Goal: Information Seeking & Learning: Check status

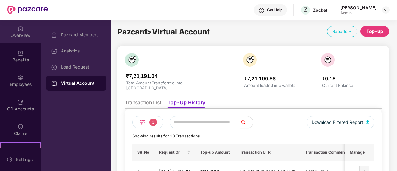
click at [16, 32] on div "OverView" at bounding box center [20, 31] width 41 height 23
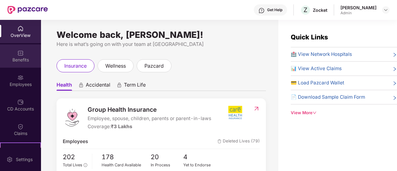
click at [17, 58] on div "Benefits" at bounding box center [20, 60] width 41 height 6
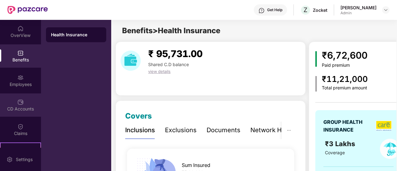
click at [22, 104] on div "CD Accounts" at bounding box center [20, 105] width 41 height 23
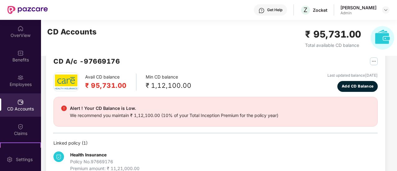
scroll to position [30, 0]
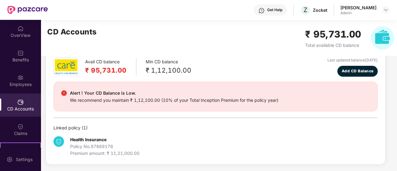
click at [195, 137] on div "Health Insurance Policy No. 97669176 Premium amount: ₹ 11,21,000.00" at bounding box center [215, 143] width 324 height 25
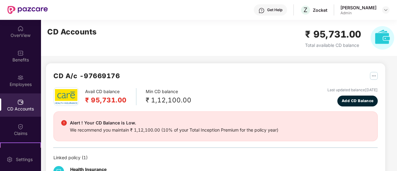
click at [384, 31] on img at bounding box center [383, 38] width 24 height 24
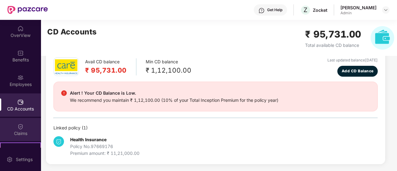
scroll to position [93, 0]
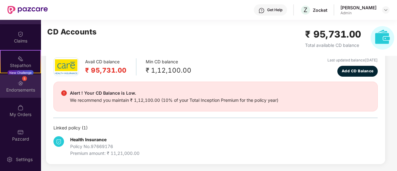
click at [29, 84] on div "5 Endorsements" at bounding box center [20, 86] width 41 height 23
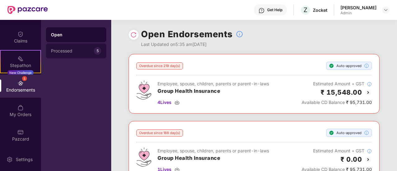
click at [74, 46] on div "Processed 5" at bounding box center [76, 51] width 60 height 15
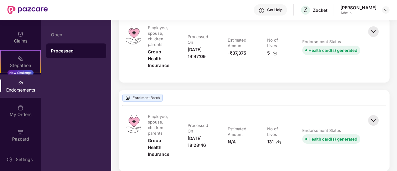
scroll to position [1507, 0]
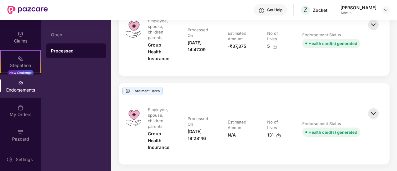
click at [374, 111] on img at bounding box center [374, 114] width 14 height 14
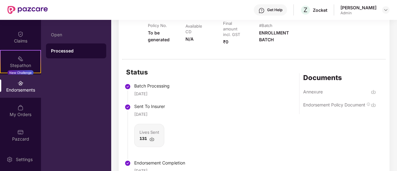
scroll to position [1644, 0]
click at [373, 90] on img at bounding box center [373, 92] width 5 height 5
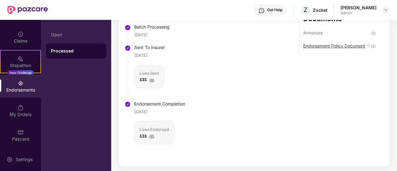
scroll to position [1703, 0]
click at [337, 45] on div "Endorsement Policy Document" at bounding box center [334, 46] width 62 height 6
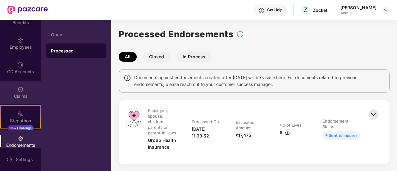
scroll to position [19, 0]
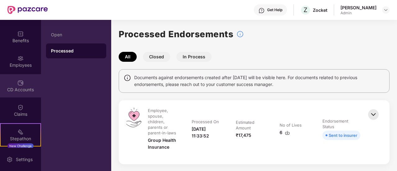
click at [23, 94] on div "CD Accounts" at bounding box center [20, 85] width 41 height 23
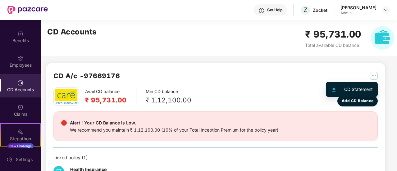
click at [374, 77] on img "button" at bounding box center [374, 76] width 8 height 8
click at [362, 88] on div "CD Statement" at bounding box center [358, 89] width 29 height 7
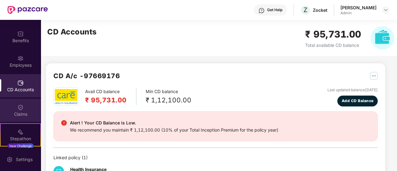
click at [28, 102] on div "Claims" at bounding box center [20, 110] width 41 height 23
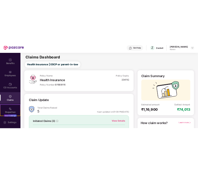
scroll to position [71, 0]
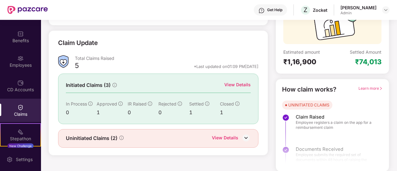
click at [224, 142] on div "Uninitiated Claims (2) View Details" at bounding box center [158, 138] width 200 height 19
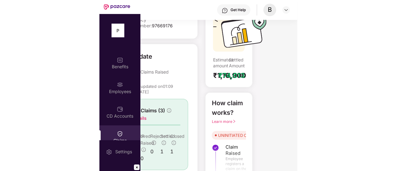
scroll to position [68, 0]
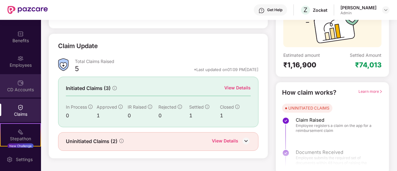
click at [22, 87] on div "CD Accounts" at bounding box center [20, 90] width 41 height 6
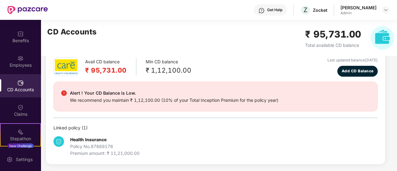
click at [86, 140] on b "Health Insurance" at bounding box center [88, 139] width 36 height 5
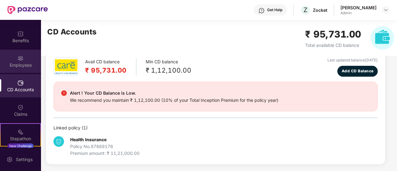
click at [26, 59] on div "Employees" at bounding box center [20, 61] width 41 height 23
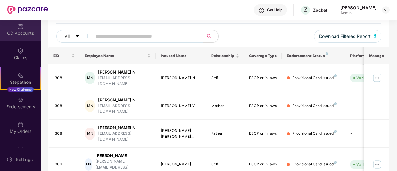
scroll to position [93, 0]
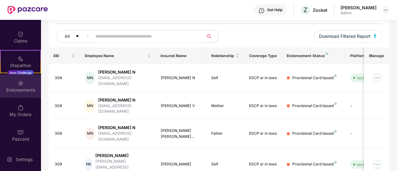
click at [30, 78] on div "Endorsements" at bounding box center [20, 86] width 41 height 23
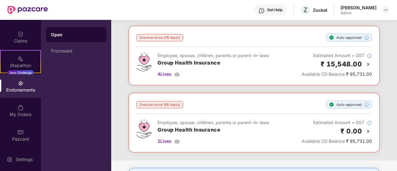
scroll to position [29, 0]
click at [93, 51] on div "Processed" at bounding box center [76, 50] width 50 height 5
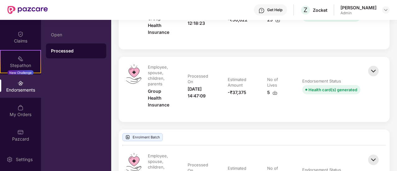
scroll to position [1460, 0]
click at [342, 84] on div "Endorsement Status" at bounding box center [331, 82] width 58 height 7
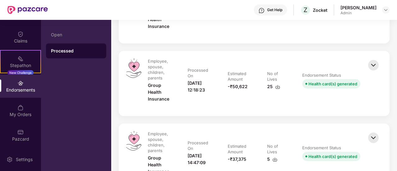
click at [239, 64] on td "Estimated Amount -₹50,622" at bounding box center [241, 83] width 39 height 50
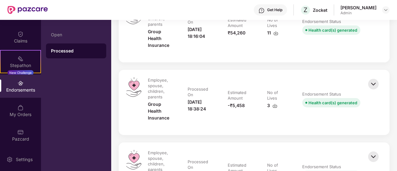
scroll to position [1303, 0]
click at [374, 84] on img at bounding box center [374, 84] width 14 height 14
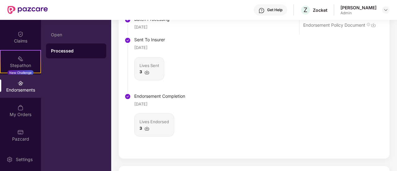
scroll to position [1446, 0]
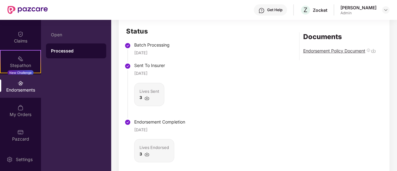
click at [335, 52] on div "Endorsement Policy Document" at bounding box center [334, 51] width 62 height 6
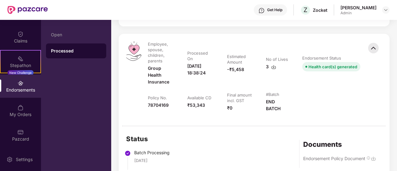
scroll to position [1338, 0]
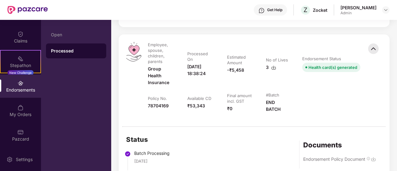
click at [374, 50] on img at bounding box center [374, 49] width 14 height 14
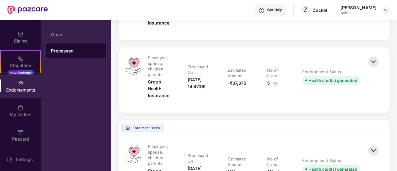
scroll to position [1459, 0]
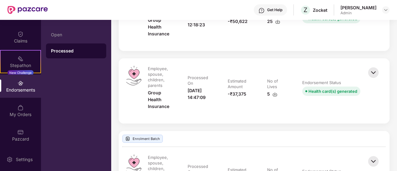
click at [372, 69] on img at bounding box center [374, 73] width 14 height 14
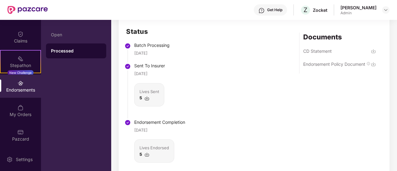
scroll to position [1591, 0]
click at [322, 67] on div "Endorsement Policy Document" at bounding box center [334, 65] width 62 height 6
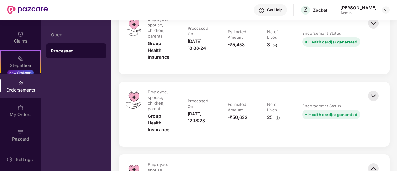
scroll to position [1362, 0]
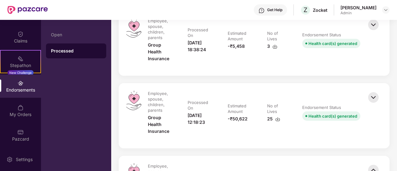
click at [371, 94] on img at bounding box center [374, 98] width 14 height 14
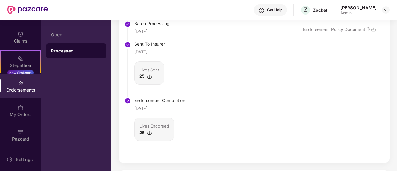
scroll to position [1541, 0]
click at [332, 29] on div "Endorsement Policy Document" at bounding box center [334, 29] width 62 height 6
click at [339, 55] on div "Status Batch Processing [DATE] Sent To Insurer [DATE] Lives Sent 25 Endorsement…" at bounding box center [254, 80] width 271 height 166
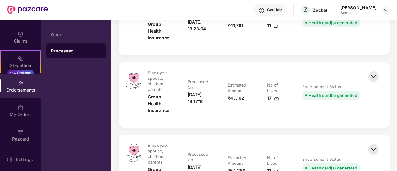
scroll to position [1164, 0]
click at [372, 76] on img at bounding box center [374, 77] width 14 height 14
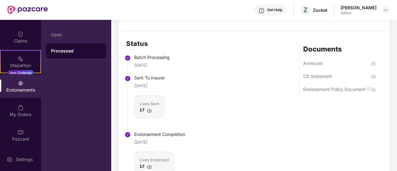
scroll to position [1286, 0]
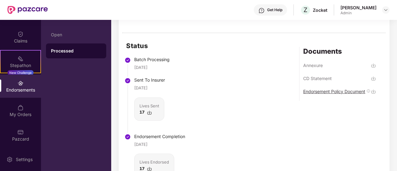
click at [323, 92] on div "Endorsement Policy Document" at bounding box center [334, 92] width 62 height 6
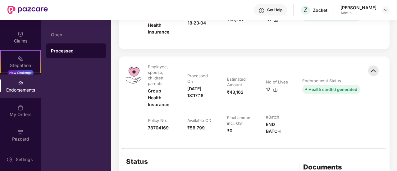
scroll to position [1074, 0]
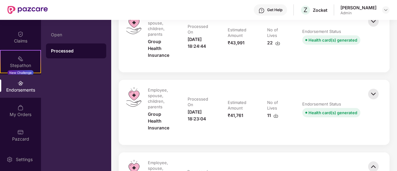
click at [369, 91] on img at bounding box center [374, 94] width 14 height 14
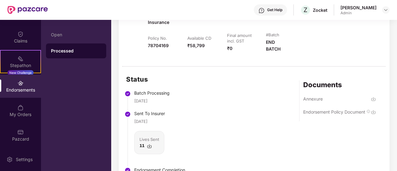
scroll to position [1210, 0]
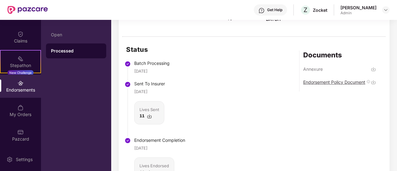
click at [311, 84] on div "Endorsement Policy Document" at bounding box center [334, 82] width 62 height 6
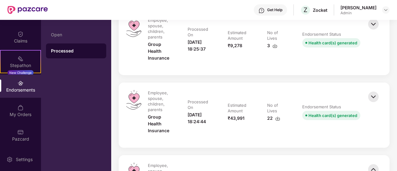
scroll to position [996, 0]
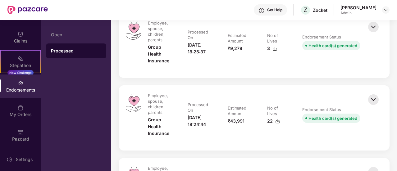
click at [292, 96] on td "No of Lives 22" at bounding box center [278, 118] width 35 height 50
click at [366, 101] on td "Endorsement Status Health card(s) generated" at bounding box center [331, 118] width 71 height 50
click at [368, 101] on img at bounding box center [374, 100] width 14 height 14
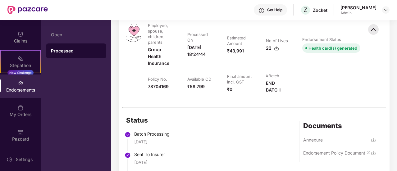
scroll to position [1158, 0]
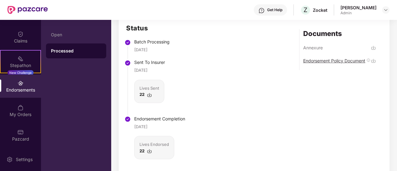
click at [326, 58] on div "Endorsement Policy Document" at bounding box center [334, 61] width 62 height 6
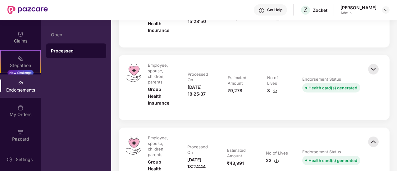
scroll to position [936, 0]
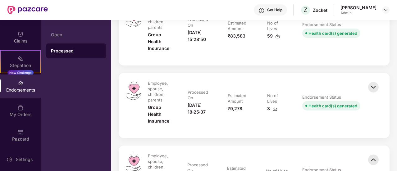
click at [329, 80] on td "Endorsement Status Health card(s) generated" at bounding box center [331, 105] width 71 height 50
click at [375, 85] on img at bounding box center [374, 87] width 14 height 14
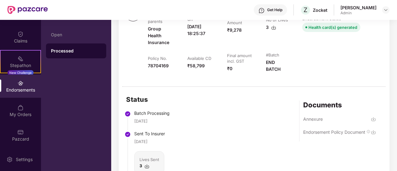
scroll to position [1051, 0]
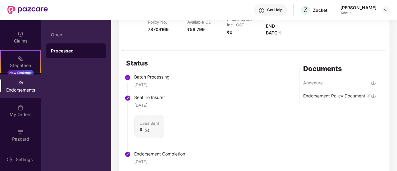
click at [338, 97] on div "Endorsement Policy Document" at bounding box center [334, 96] width 62 height 6
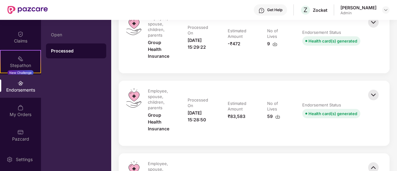
scroll to position [855, 0]
click at [371, 91] on img at bounding box center [374, 96] width 14 height 14
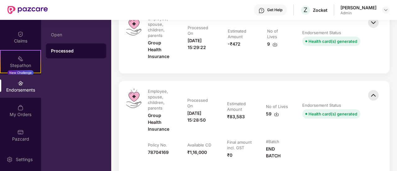
click at [355, 86] on div "Employee, spouse, children, parents Group Health Insurance Processed On [DATE] …" at bounding box center [254, 127] width 271 height 92
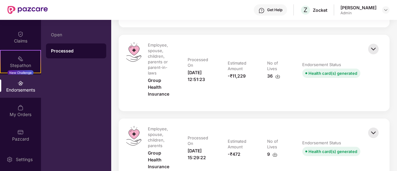
scroll to position [743, 0]
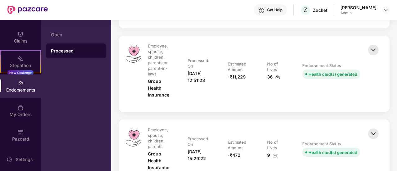
click at [372, 130] on img at bounding box center [374, 134] width 14 height 14
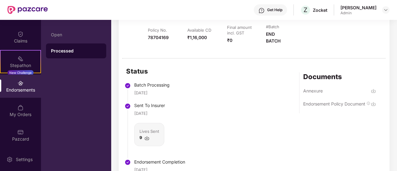
scroll to position [898, 0]
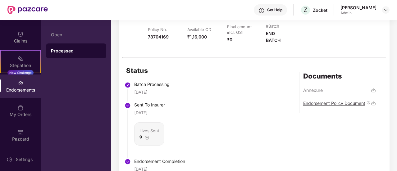
click at [328, 100] on div "Endorsement Policy Document" at bounding box center [334, 103] width 62 height 6
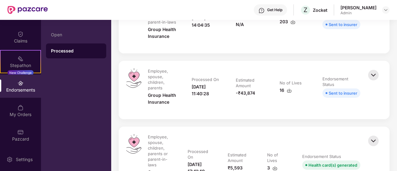
scroll to position [554, 0]
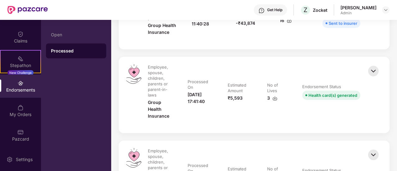
click at [374, 71] on img at bounding box center [374, 71] width 14 height 14
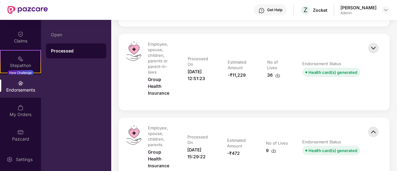
scroll to position [944, 0]
click at [374, 47] on img at bounding box center [374, 48] width 14 height 14
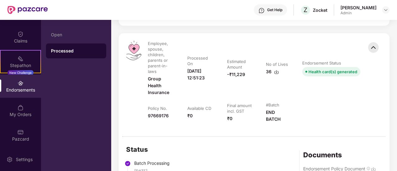
scroll to position [1009, 0]
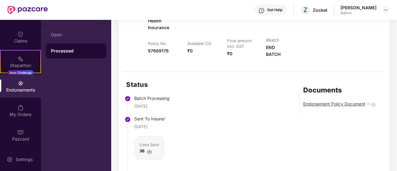
click at [330, 106] on div "Endorsement Policy Document" at bounding box center [334, 104] width 62 height 6
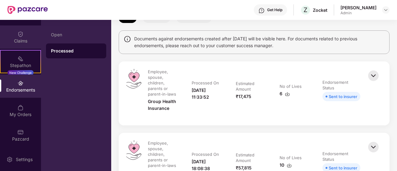
scroll to position [39, 0]
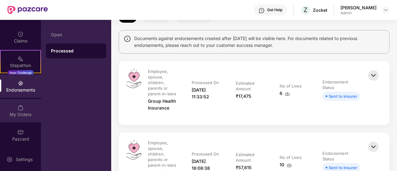
click at [22, 112] on div "My Orders" at bounding box center [20, 115] width 41 height 6
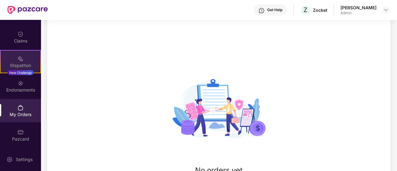
scroll to position [39, 0]
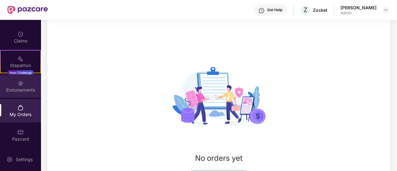
click at [22, 83] on img at bounding box center [20, 83] width 6 height 6
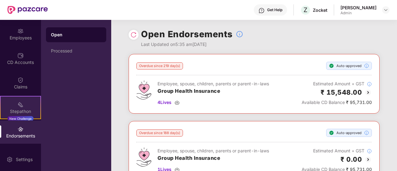
scroll to position [40, 0]
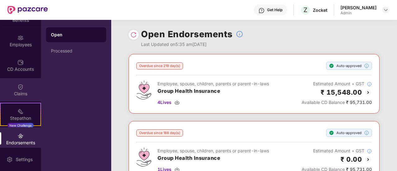
click at [21, 87] on img at bounding box center [20, 87] width 6 height 6
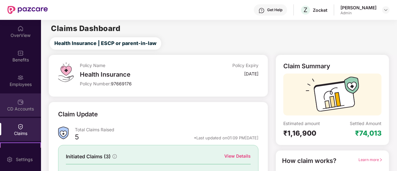
click at [17, 111] on div "CD Accounts" at bounding box center [20, 109] width 41 height 6
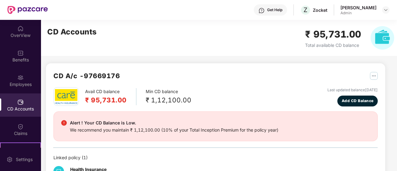
scroll to position [30, 0]
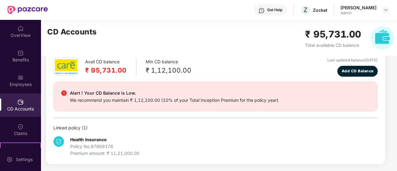
click at [101, 147] on div "Policy No. 97669176" at bounding box center [104, 146] width 69 height 7
click at [73, 130] on div "Linked policy ( 1 )" at bounding box center [215, 128] width 324 height 7
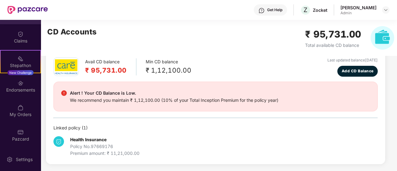
click at [71, 145] on div "Policy No. 97669176" at bounding box center [104, 146] width 69 height 7
click at [79, 144] on div "Policy No. 97669176" at bounding box center [104, 146] width 69 height 7
drag, startPoint x: 279, startPoint y: 25, endPoint x: 348, endPoint y: 29, distance: 69.1
click at [348, 29] on div "CD Accounts ₹ 95,731.00 Total available CD balance" at bounding box center [221, 38] width 360 height 36
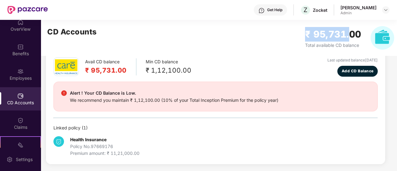
scroll to position [93, 0]
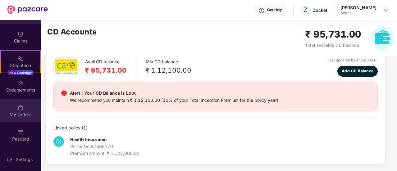
click at [21, 122] on div "My Orders" at bounding box center [20, 110] width 41 height 23
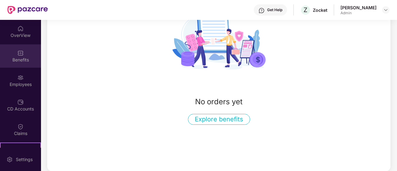
click at [17, 55] on img at bounding box center [20, 53] width 6 height 6
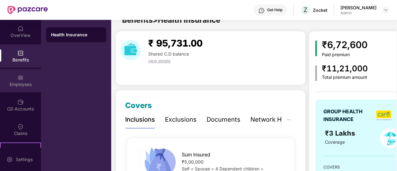
scroll to position [96, 0]
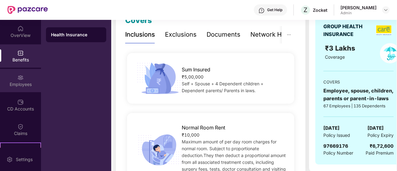
click at [20, 77] on img at bounding box center [20, 78] width 6 height 6
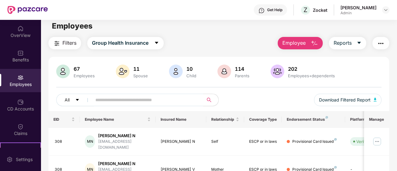
scroll to position [2, 0]
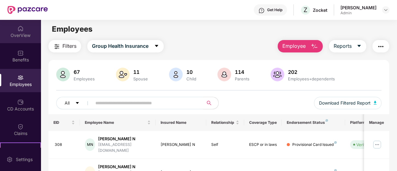
click at [21, 39] on div "OverView" at bounding box center [20, 31] width 41 height 23
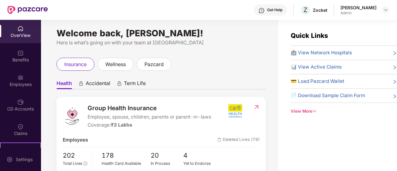
click at [296, 112] on div "View More" at bounding box center [344, 111] width 106 height 7
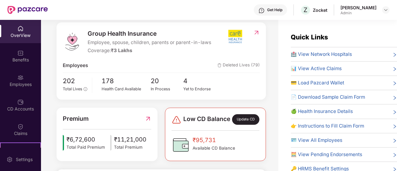
scroll to position [76, 0]
click at [236, 43] on img at bounding box center [235, 37] width 23 height 16
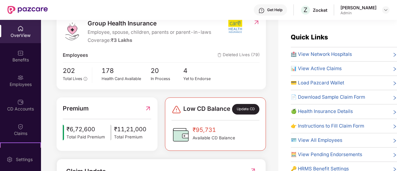
scroll to position [85, 0]
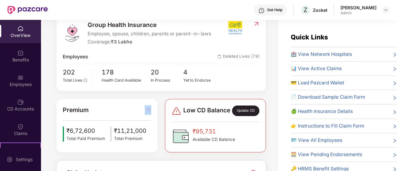
drag, startPoint x: 107, startPoint y: 109, endPoint x: 150, endPoint y: 116, distance: 44.1
click at [150, 116] on div "Premium ₹6,72,600 Total Paid Premium ₹11,21,000 Total Premium" at bounding box center [107, 125] width 101 height 53
click at [254, 21] on img at bounding box center [256, 24] width 7 height 6
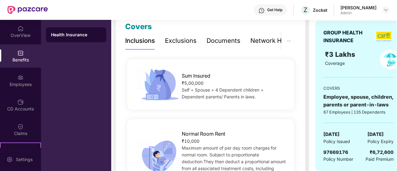
scroll to position [0, 12]
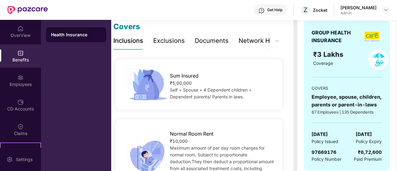
click at [212, 37] on div "Documents" at bounding box center [212, 41] width 34 height 10
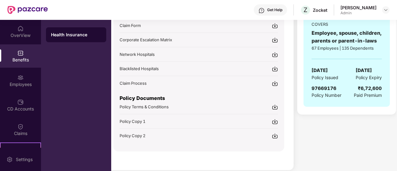
scroll to position [155, 0]
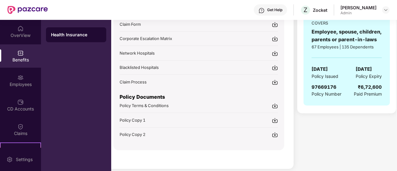
click at [276, 119] on img at bounding box center [275, 120] width 6 height 6
click at [275, 134] on img at bounding box center [275, 135] width 6 height 6
click at [175, 163] on div "Covers Inclusions Exclusions Documents Network Hospitals Sum Insured ₹5,00,000 …" at bounding box center [199, 57] width 190 height 223
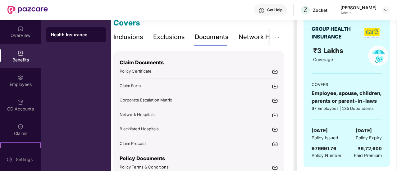
scroll to position [91, 0]
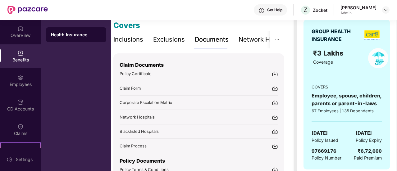
click at [207, 74] on div "Policy Certificate" at bounding box center [199, 74] width 159 height 7
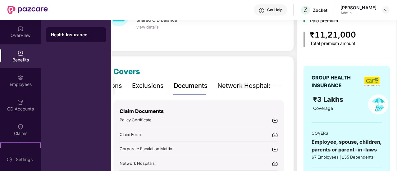
scroll to position [161, 0]
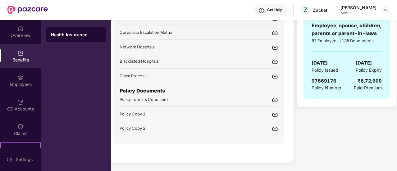
click at [274, 98] on img at bounding box center [275, 100] width 6 height 6
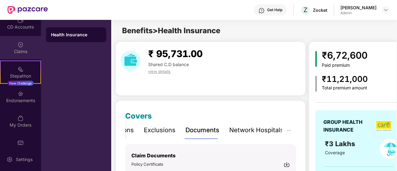
scroll to position [93, 0]
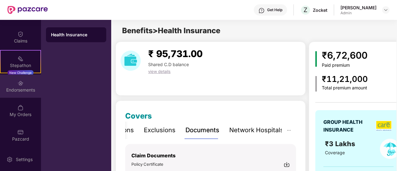
click at [20, 90] on div "Endorsements" at bounding box center [20, 90] width 41 height 6
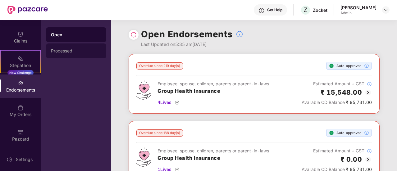
click at [92, 53] on div "Processed" at bounding box center [76, 51] width 60 height 15
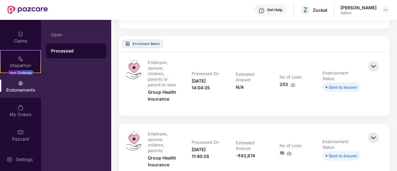
scroll to position [422, 0]
click at [374, 67] on img at bounding box center [374, 66] width 14 height 14
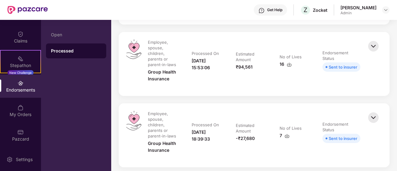
scroll to position [306, 0]
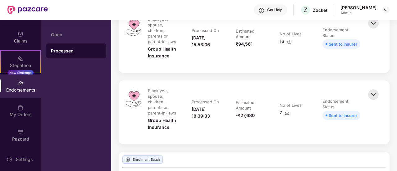
click at [375, 102] on div at bounding box center [375, 112] width 16 height 49
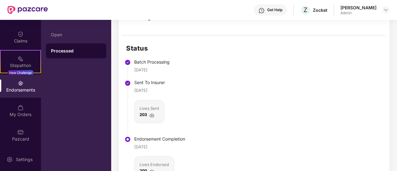
scroll to position [774, 0]
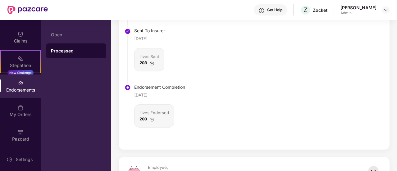
drag, startPoint x: 326, startPoint y: 69, endPoint x: 159, endPoint y: 115, distance: 173.3
click at [159, 116] on div "200" at bounding box center [155, 119] width 30 height 6
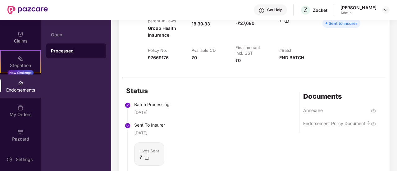
scroll to position [440, 0]
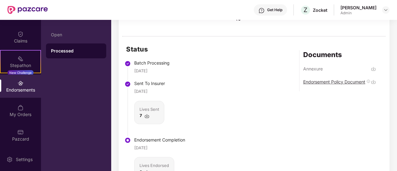
click at [317, 85] on div "Endorsement Policy Document" at bounding box center [334, 82] width 62 height 6
click at [297, 56] on div "Status Batch Processing [DATE] Sent To Insurer [DATE] Lives Sent 7 Endorsement …" at bounding box center [254, 120] width 271 height 166
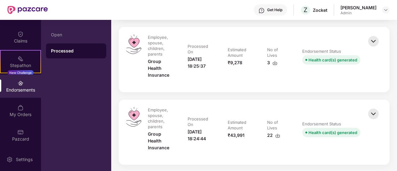
scroll to position [1369, 0]
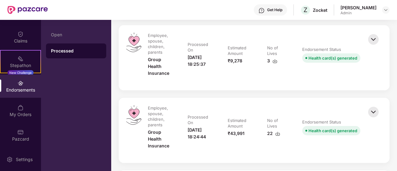
click at [374, 34] on img at bounding box center [374, 40] width 14 height 14
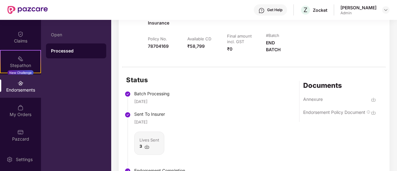
scroll to position [1420, 0]
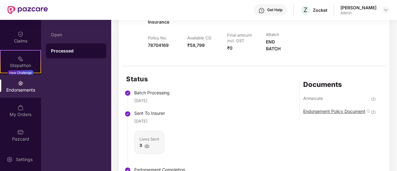
click at [317, 114] on div "Endorsement Policy Document" at bounding box center [334, 111] width 62 height 6
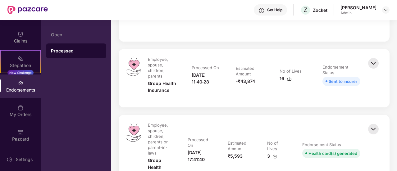
scroll to position [883, 0]
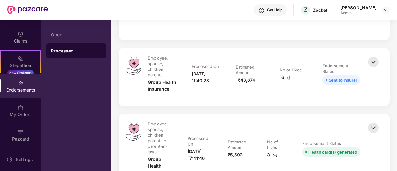
click at [378, 57] on img at bounding box center [374, 62] width 14 height 14
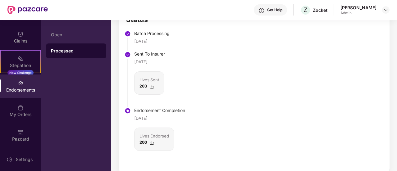
scroll to position [751, 0]
click at [22, 96] on div "Endorsements" at bounding box center [20, 86] width 41 height 23
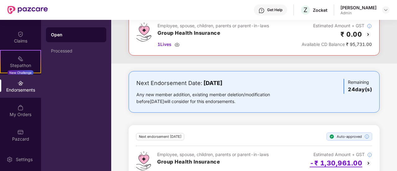
scroll to position [144, 0]
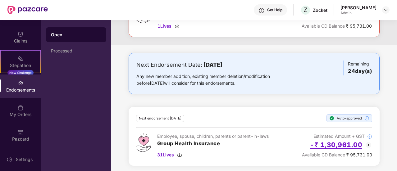
click at [316, 147] on h2 "-₹ 1,30,961.00" at bounding box center [336, 145] width 53 height 10
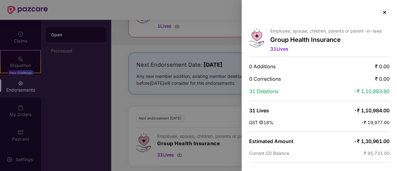
scroll to position [36, 0]
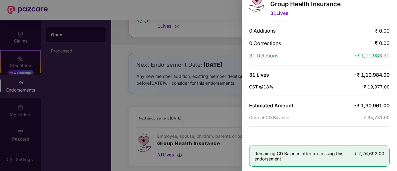
click at [219, 87] on div at bounding box center [198, 85] width 397 height 171
click at [209, 116] on div at bounding box center [198, 85] width 397 height 171
click at [228, 110] on div at bounding box center [198, 85] width 397 height 171
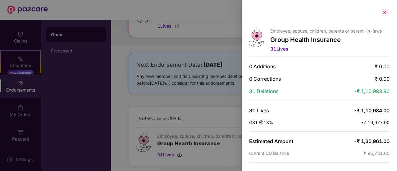
click at [384, 11] on div at bounding box center [385, 12] width 10 height 10
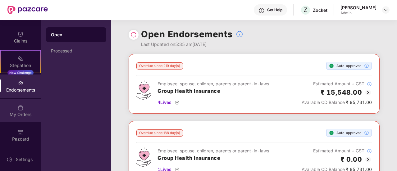
click at [19, 108] on img at bounding box center [20, 108] width 6 height 6
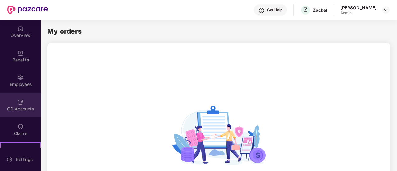
click at [17, 99] on div at bounding box center [20, 102] width 6 height 6
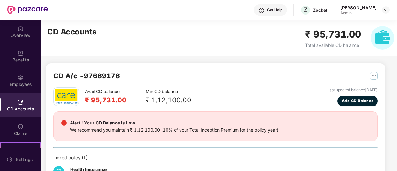
click at [383, 38] on img at bounding box center [383, 38] width 24 height 24
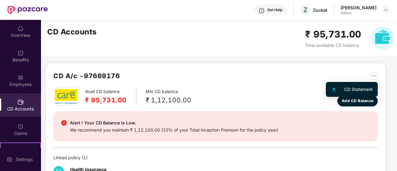
click at [374, 74] on img "button" at bounding box center [374, 76] width 8 height 8
click at [353, 89] on div "CD Statement" at bounding box center [358, 89] width 29 height 7
click at [374, 72] on img "button" at bounding box center [374, 76] width 8 height 8
click at [352, 90] on div "CD Statement" at bounding box center [358, 89] width 29 height 7
click at [370, 77] on img "button" at bounding box center [374, 76] width 8 height 8
